Goal: Task Accomplishment & Management: Use online tool/utility

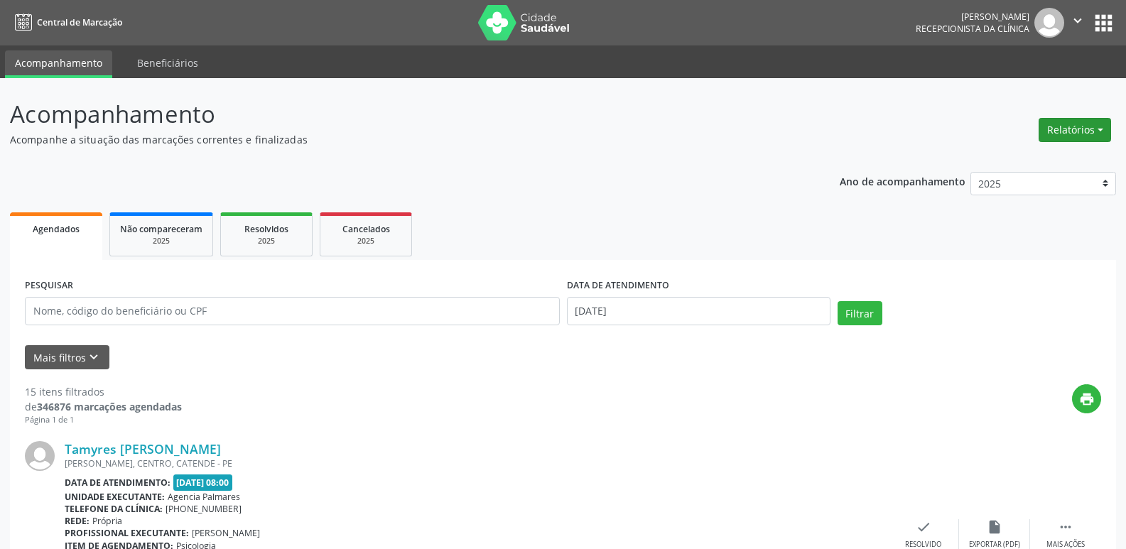
click at [1085, 132] on button "Relatórios" at bounding box center [1074, 130] width 72 height 24
click at [1015, 164] on link "Agendamentos" at bounding box center [1035, 161] width 153 height 20
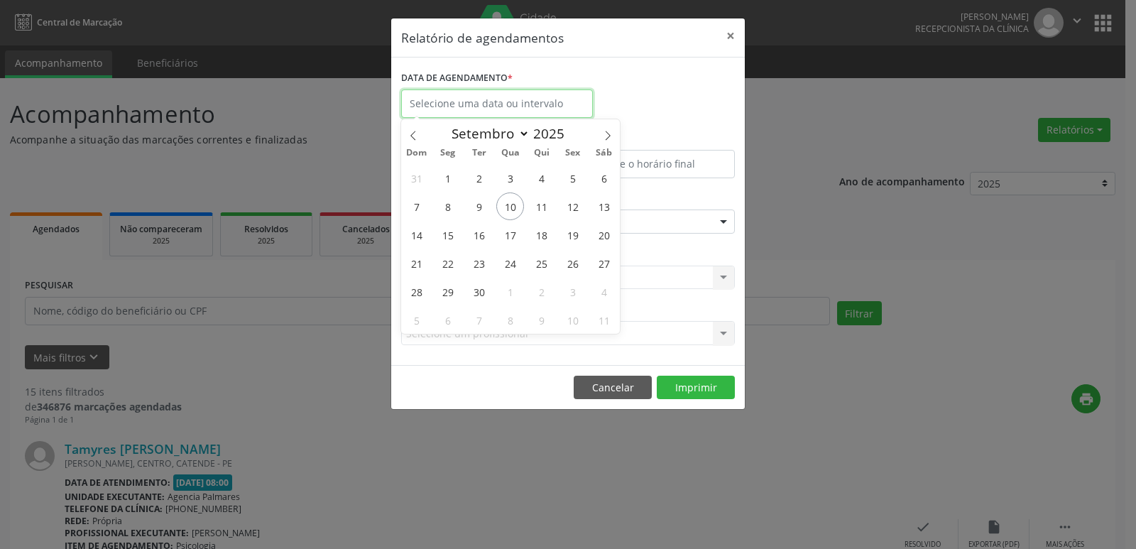
click at [535, 107] on input "text" at bounding box center [497, 103] width 192 height 28
click at [546, 205] on span "11" at bounding box center [542, 206] width 28 height 28
type input "[DATE]"
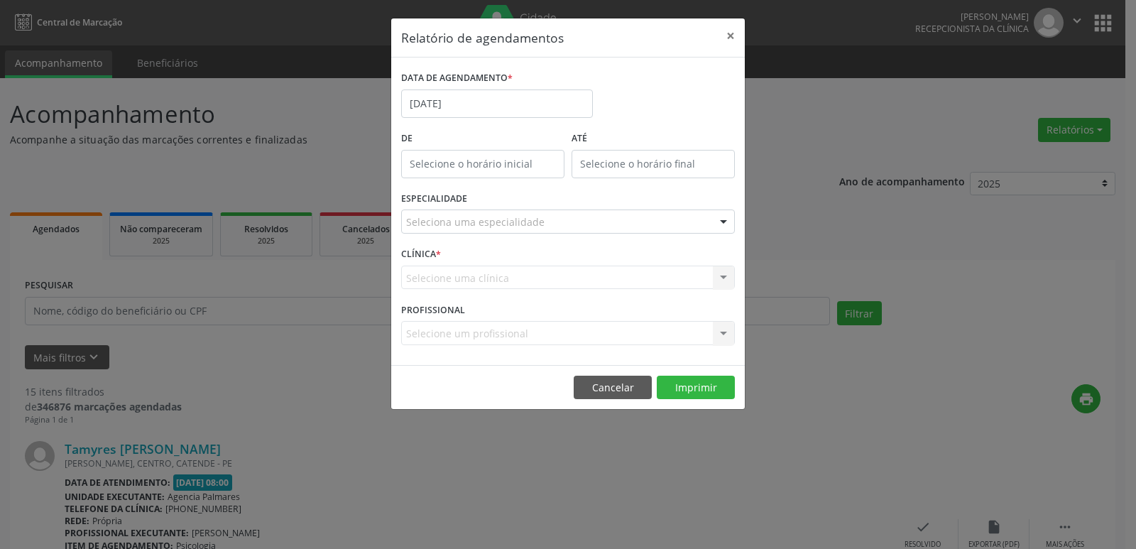
click at [566, 229] on div "Seleciona uma especialidade" at bounding box center [568, 222] width 334 height 24
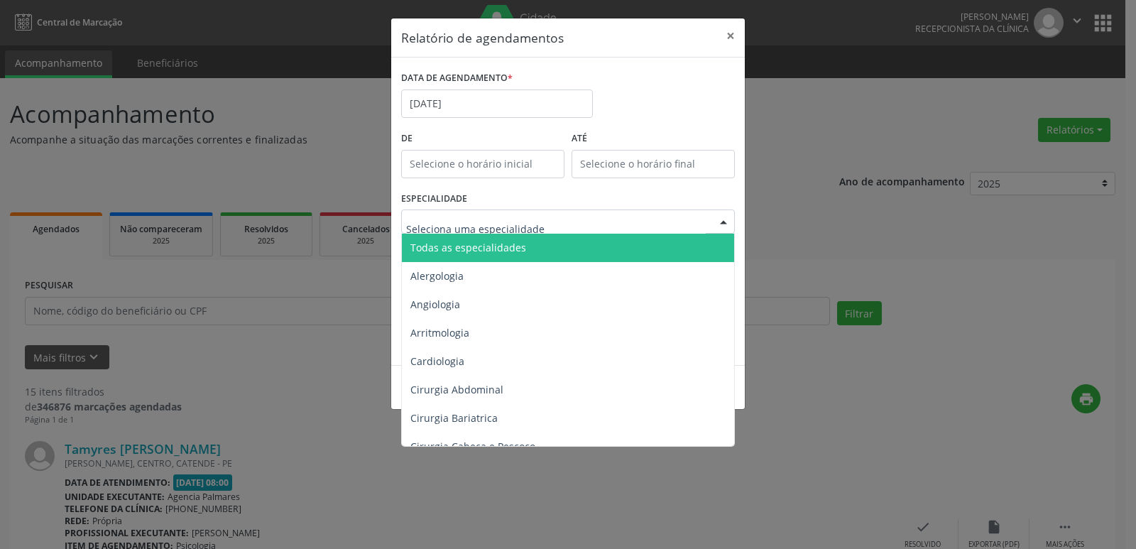
click at [574, 227] on input "text" at bounding box center [556, 229] width 300 height 28
click at [577, 249] on span "Todas as especialidades" at bounding box center [569, 248] width 335 height 28
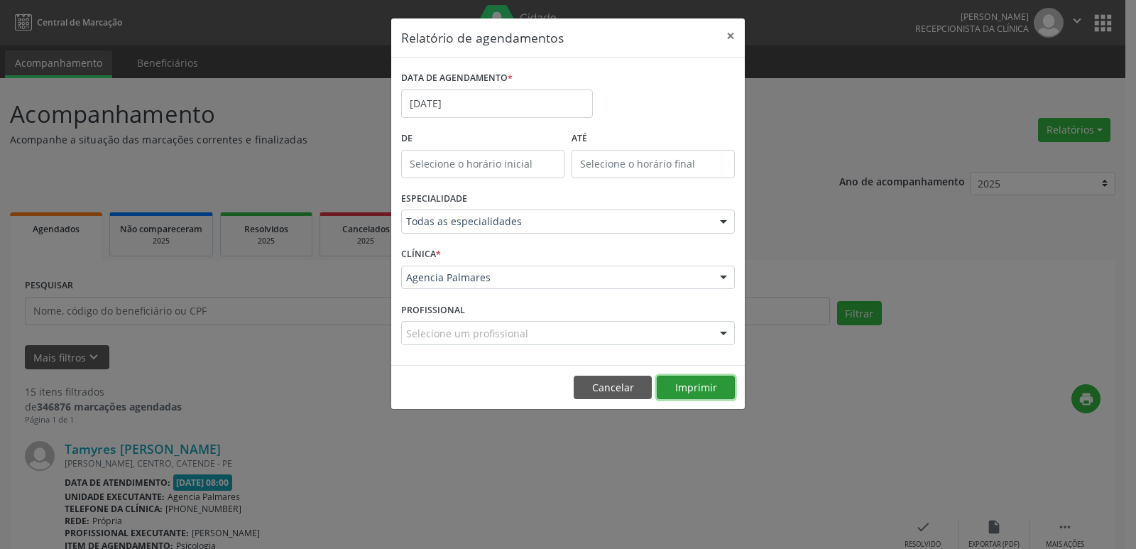
click at [691, 388] on button "Imprimir" at bounding box center [696, 388] width 78 height 24
